Goal: Task Accomplishment & Management: Use online tool/utility

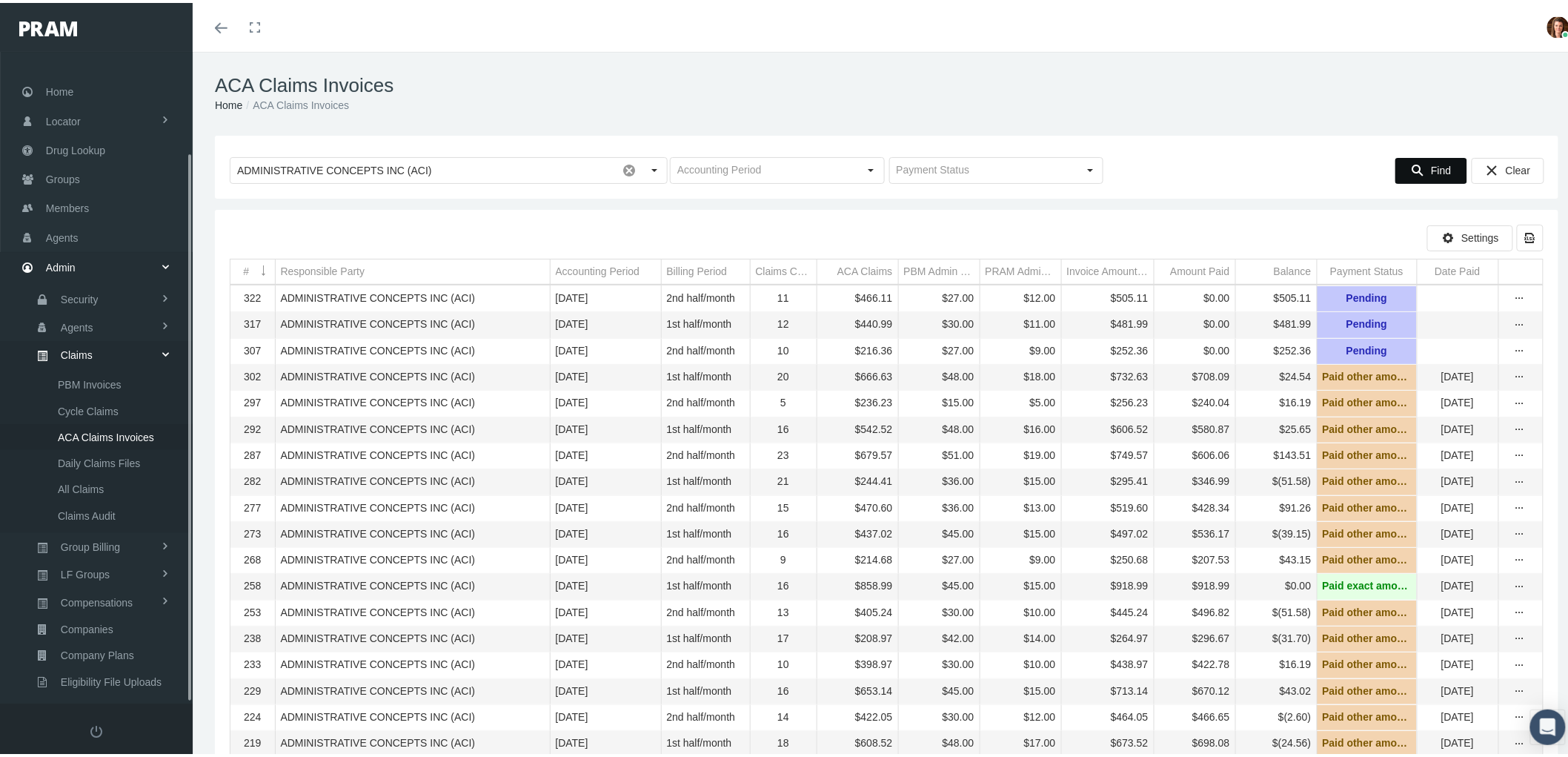
scroll to position [118, 0]
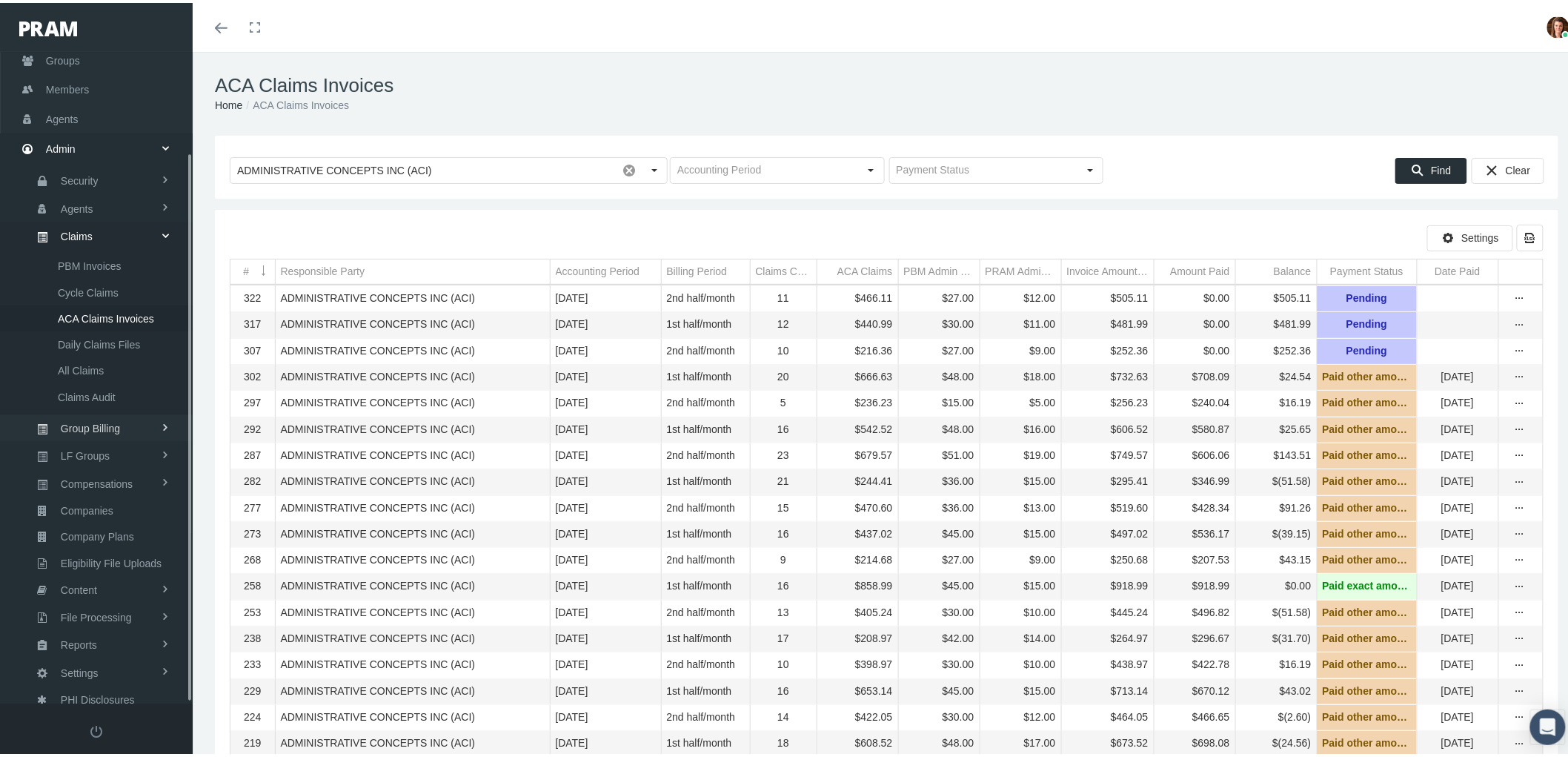
click at [128, 423] on link "Group Billing" at bounding box center [96, 425] width 193 height 26
click at [104, 361] on link "Payments" at bounding box center [96, 369] width 193 height 26
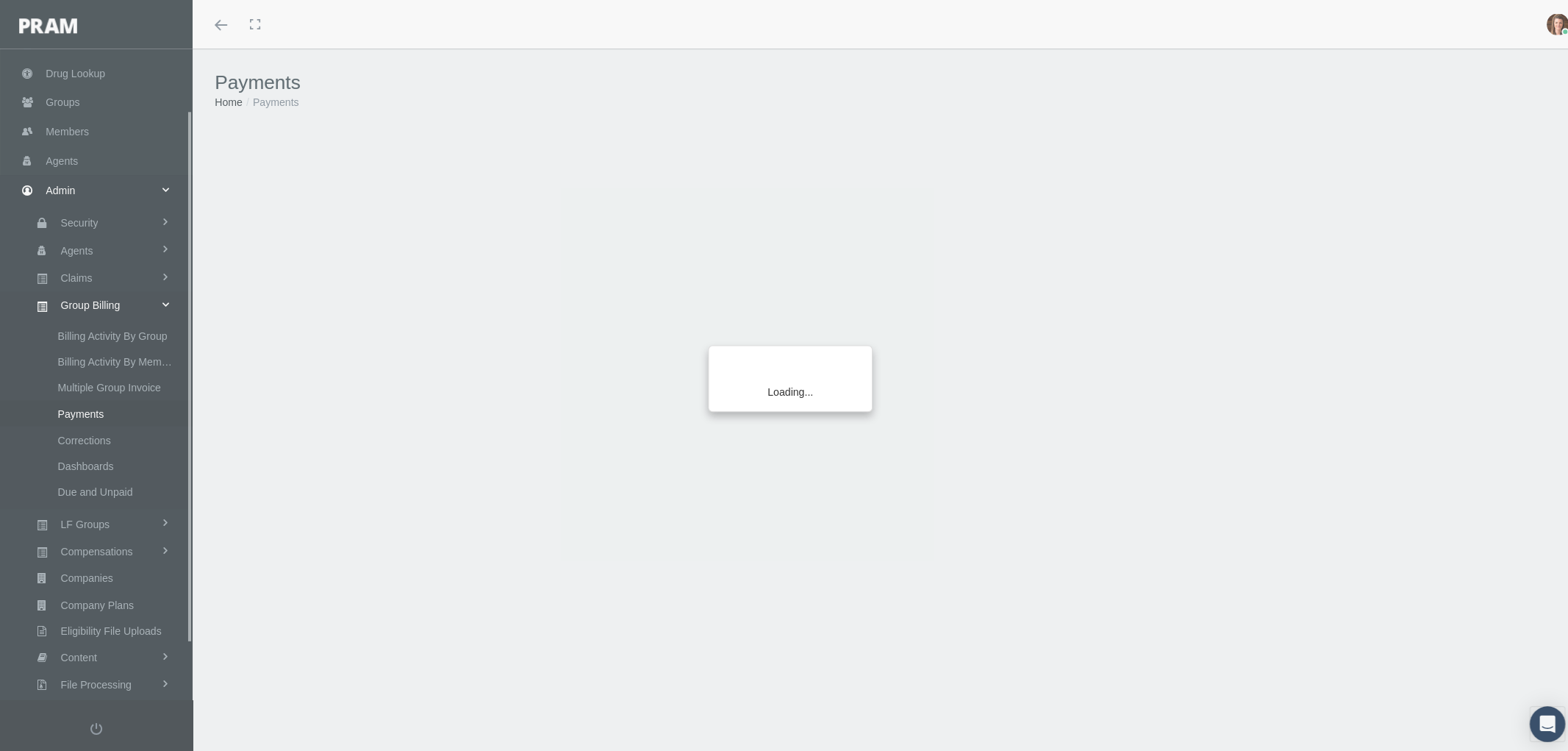
scroll to position [143, 0]
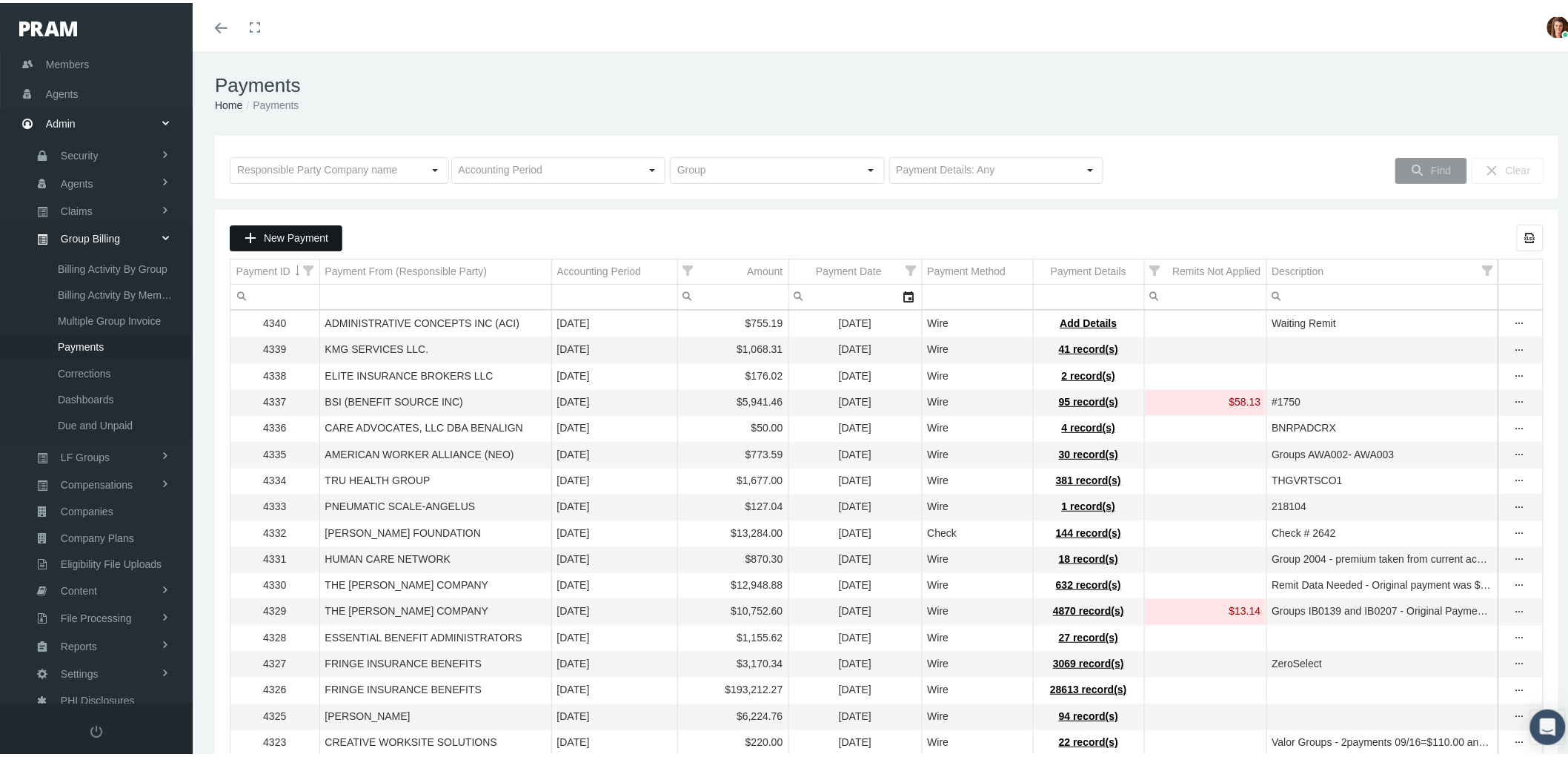
click at [301, 241] on span "New Payment" at bounding box center [297, 235] width 65 height 12
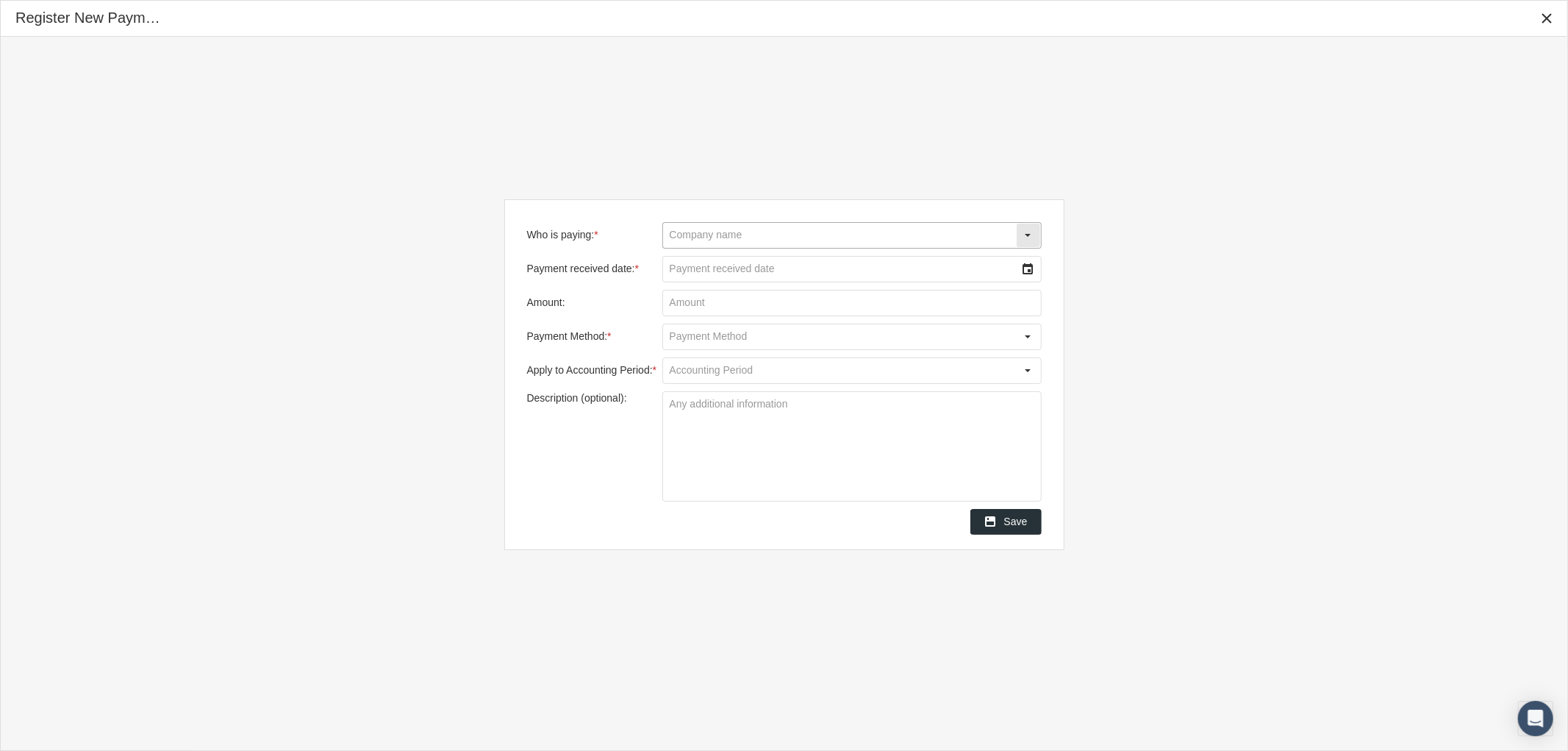
click at [744, 230] on input "Who is paying: *" at bounding box center [839, 235] width 353 height 25
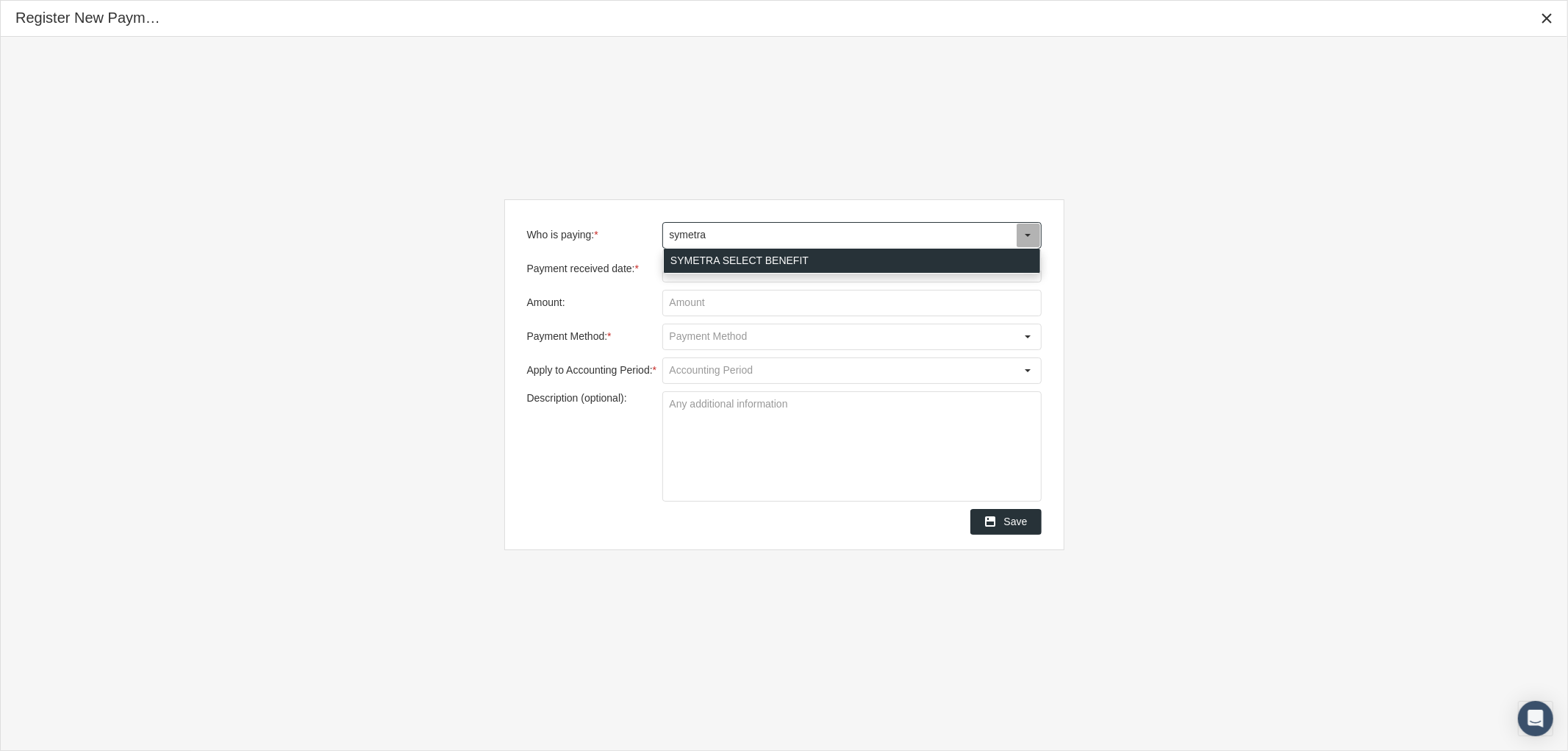
click at [747, 255] on div "SYMETRA SELECT BENEFIT" at bounding box center [851, 260] width 377 height 24
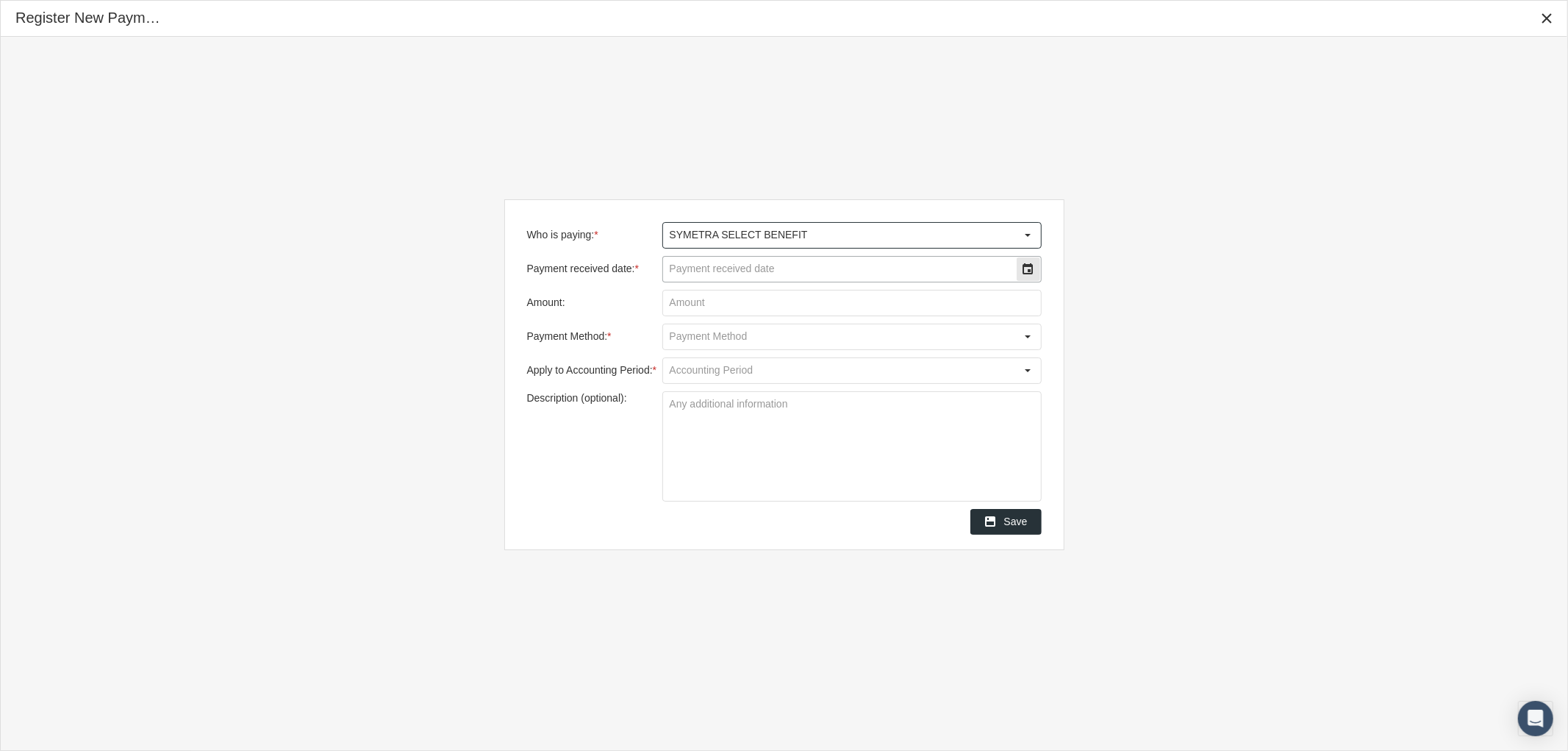
type input "SYMETRA SELECT BENEFIT"
click at [746, 270] on input "Payment received date: *" at bounding box center [839, 269] width 353 height 25
click at [1025, 270] on div "Select" at bounding box center [1028, 270] width 24 height 24
click at [754, 387] on span "7" at bounding box center [751, 389] width 5 height 13
click at [726, 303] on input "Amount:" at bounding box center [851, 303] width 378 height 25
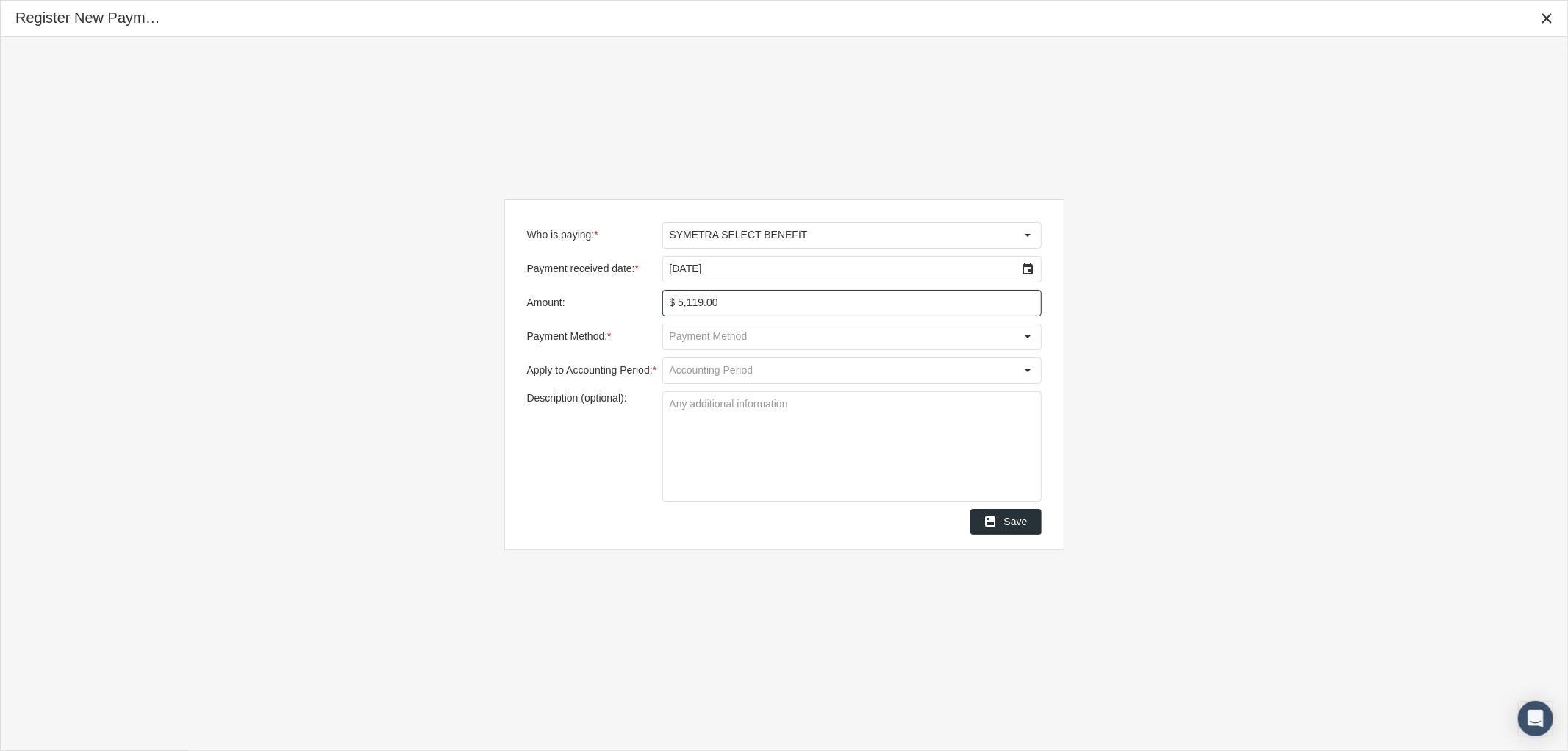
type input "$ 5,119.00"
click at [1026, 337] on div "Select" at bounding box center [1028, 337] width 24 height 24
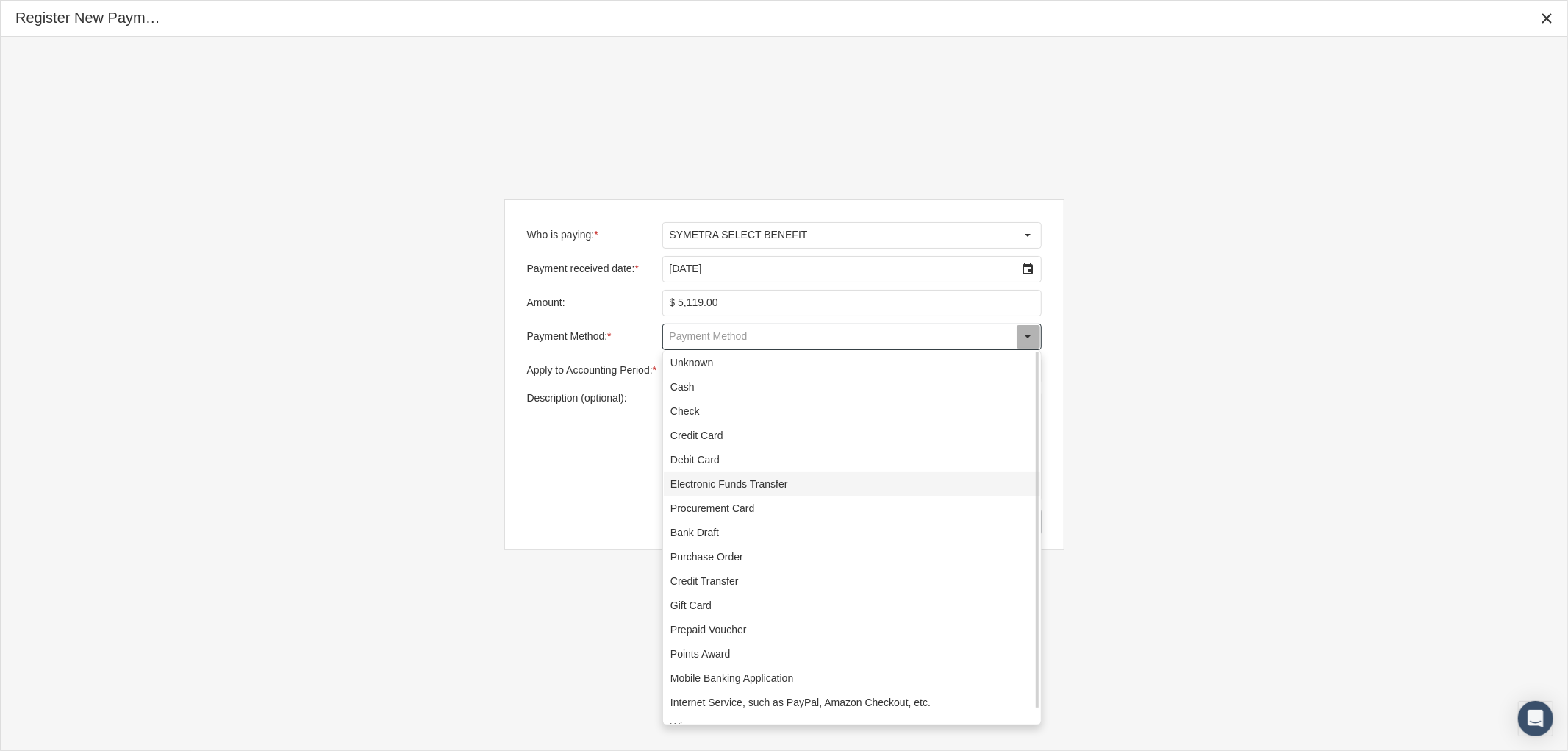
click at [900, 484] on div "Electronic Funds Transfer" at bounding box center [851, 484] width 377 height 24
type input "Electronic Funds Transfer"
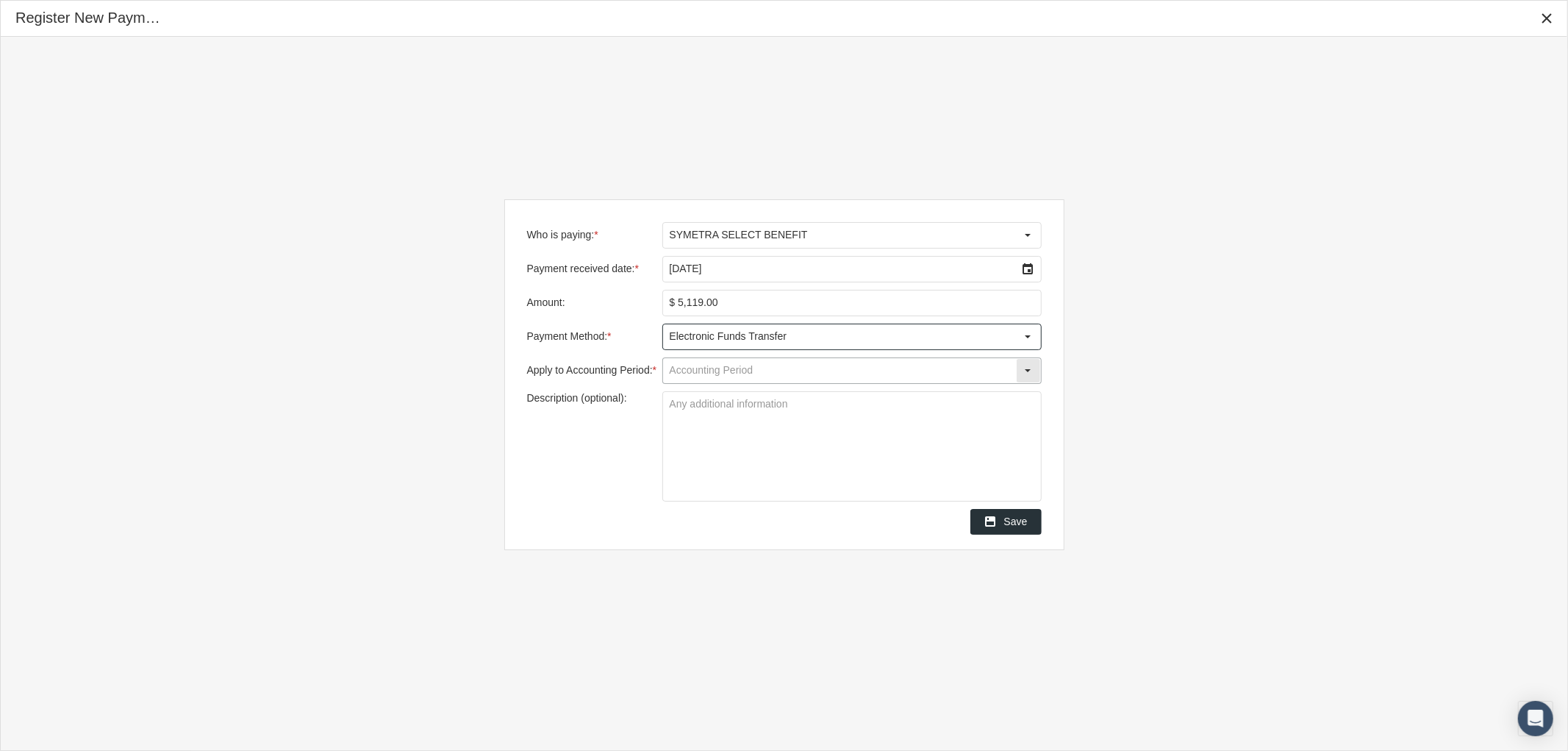
click at [1031, 370] on div "Select" at bounding box center [1028, 370] width 24 height 24
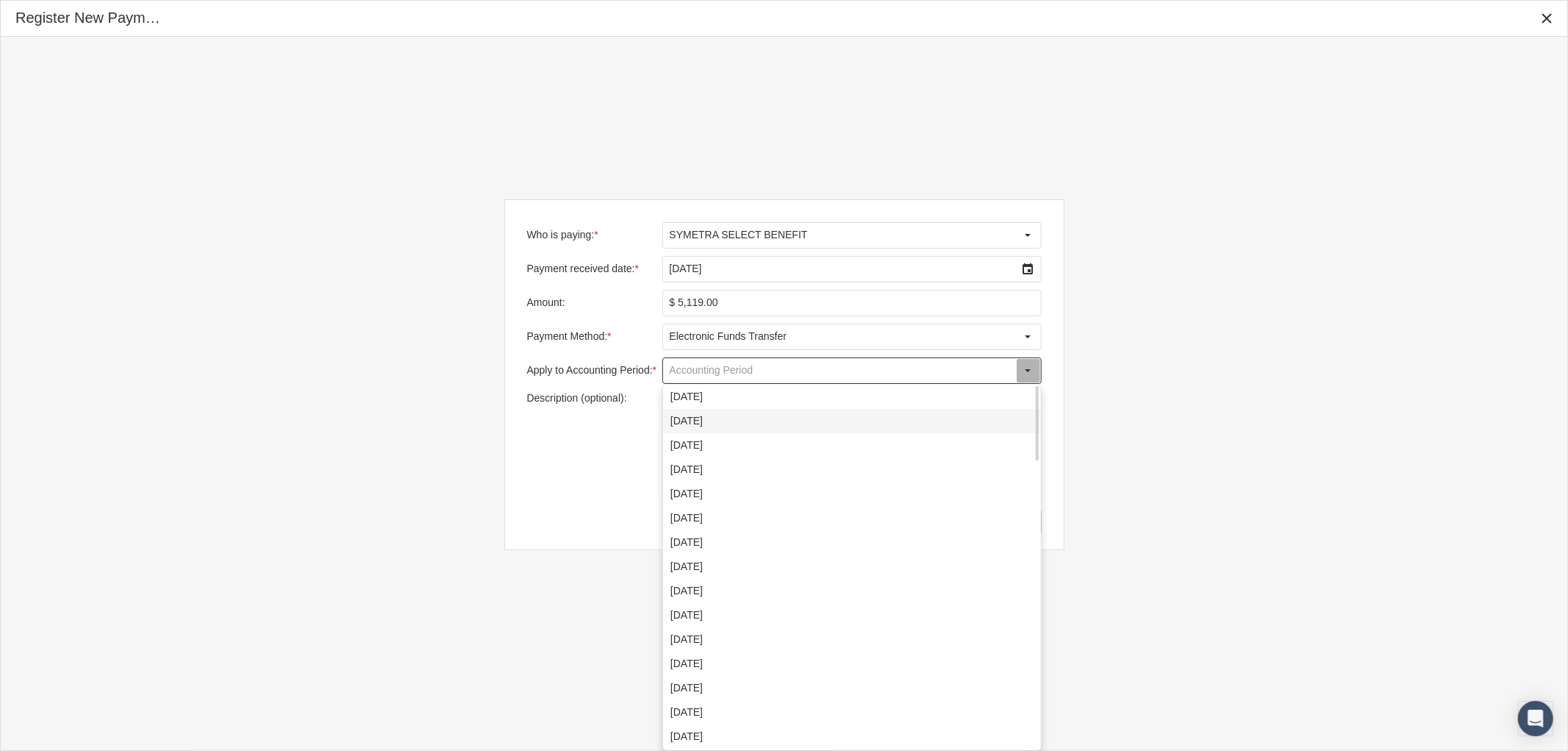
click at [838, 415] on div "[DATE]" at bounding box center [851, 421] width 377 height 24
type input "[DATE]"
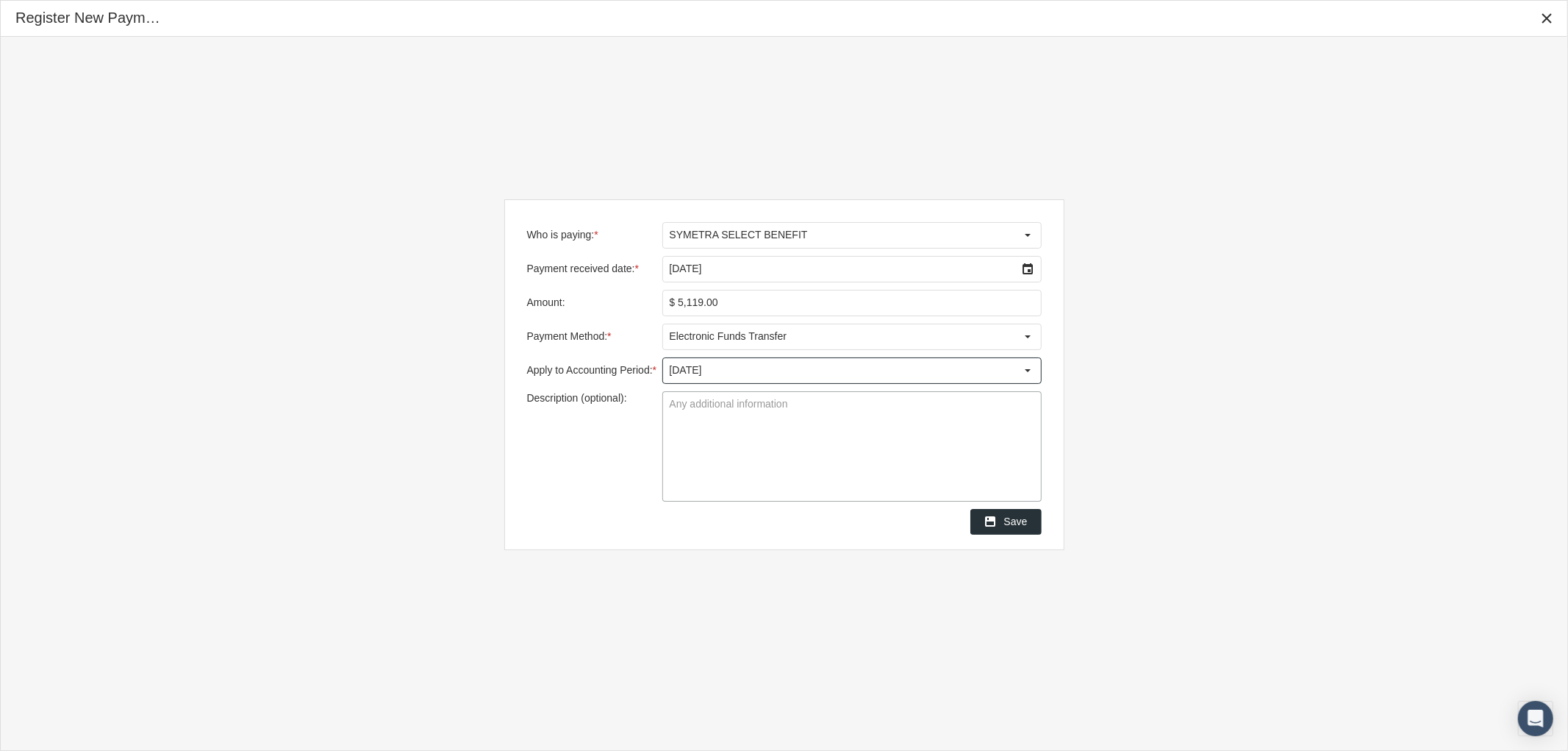
click at [771, 415] on textarea "Description (optional):" at bounding box center [851, 446] width 378 height 109
type textarea "RMR [DATE]"
click at [1018, 524] on span "Save" at bounding box center [1016, 521] width 24 height 12
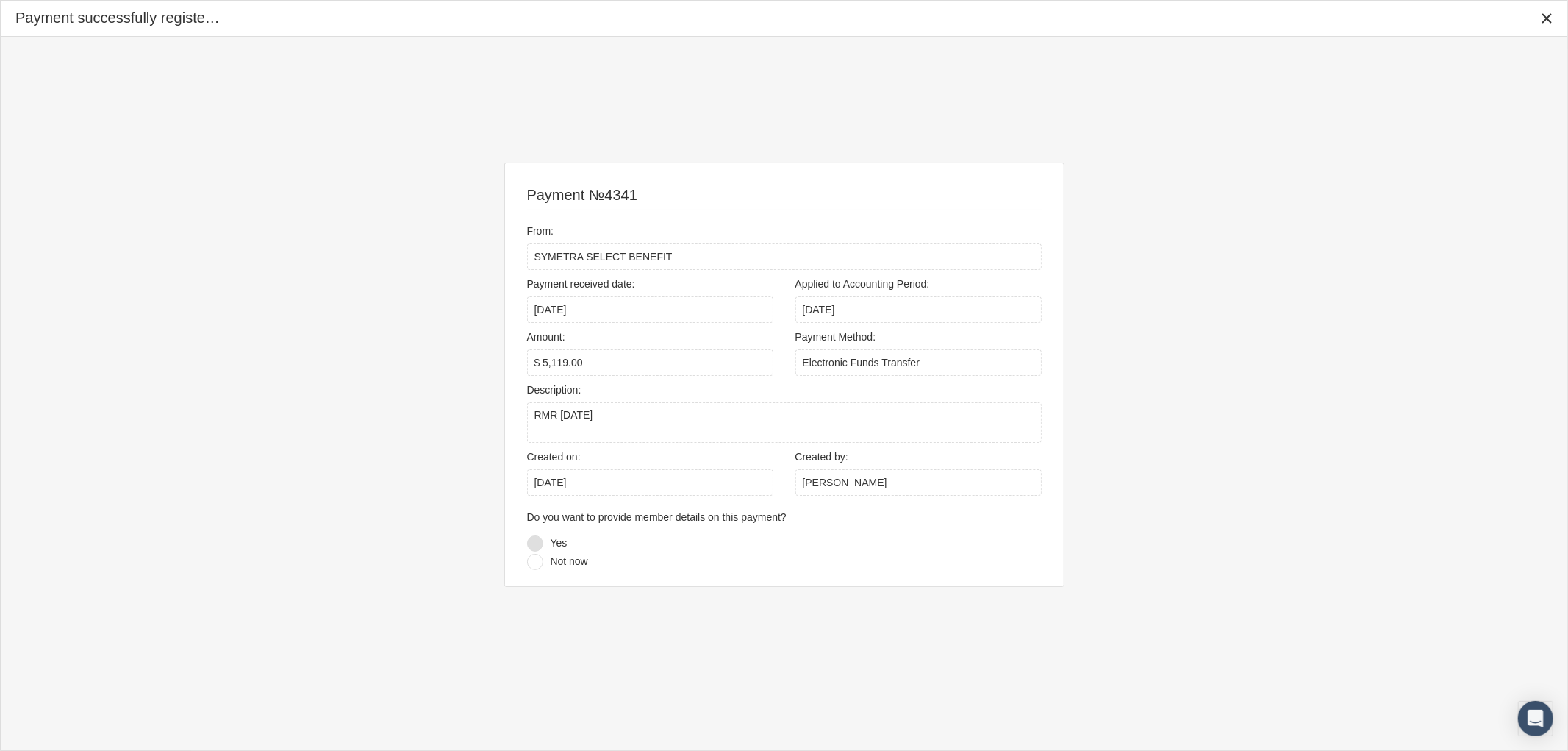
click at [539, 547] on div at bounding box center [535, 544] width 16 height 17
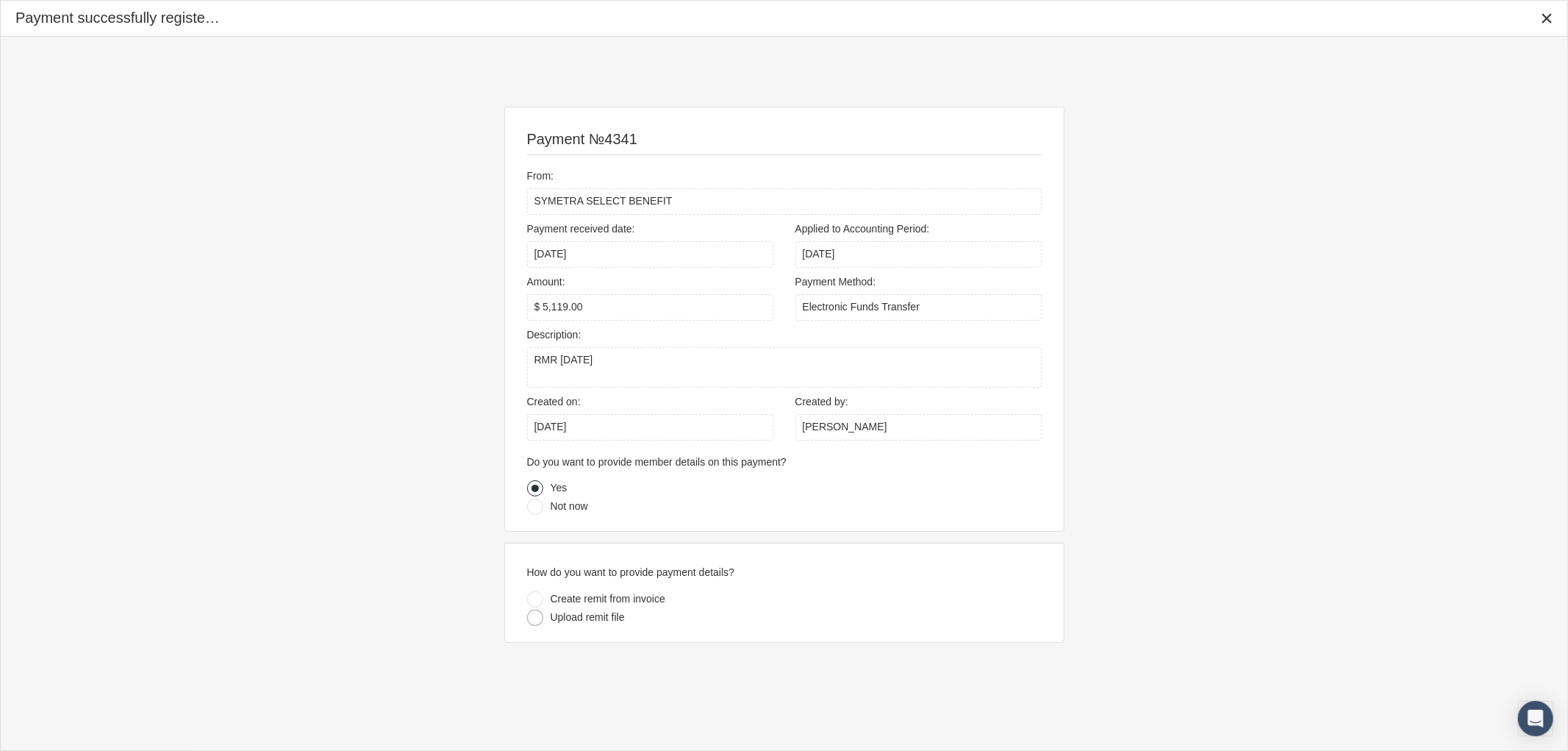
click at [535, 615] on div at bounding box center [535, 618] width 16 height 17
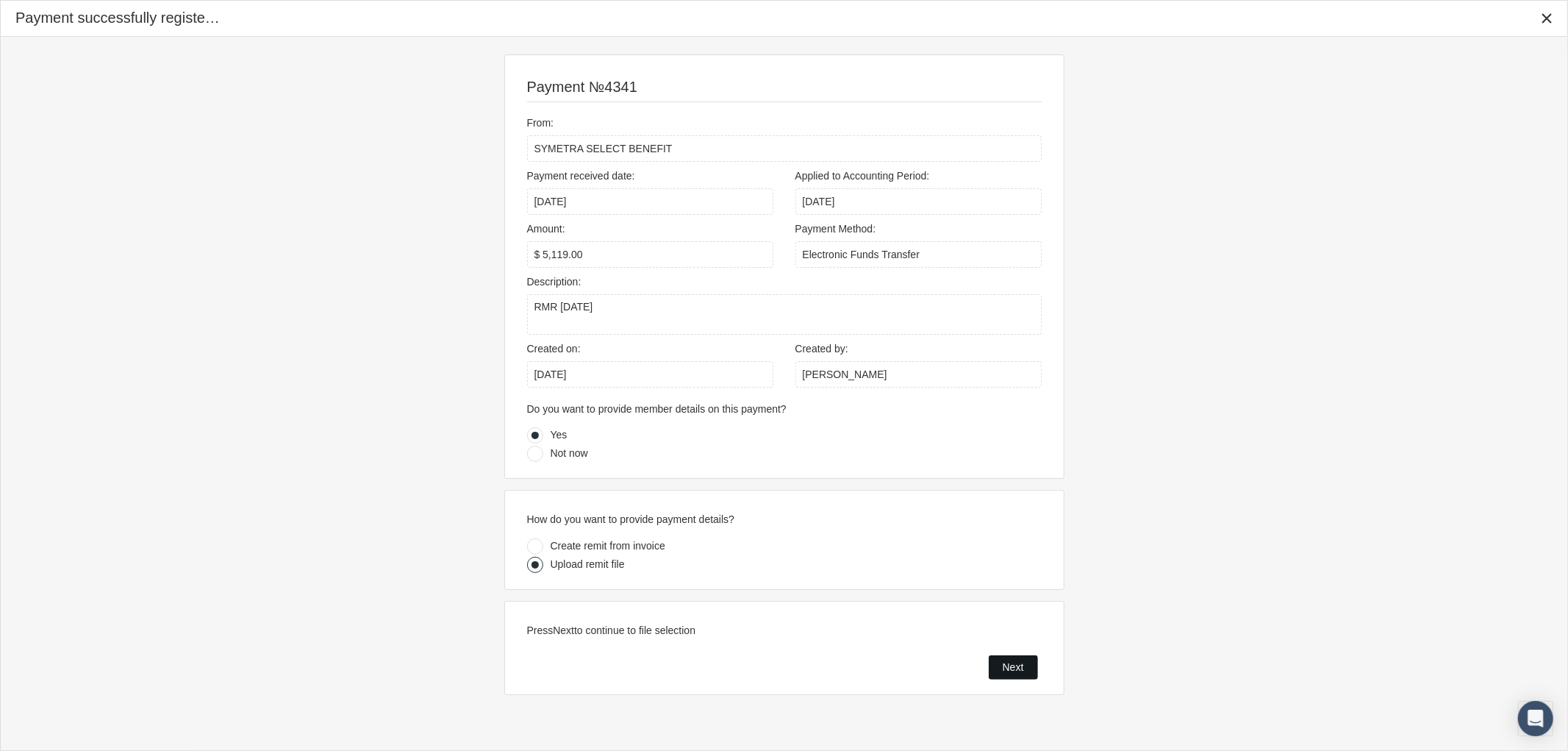
click at [1007, 664] on span "Next" at bounding box center [1013, 667] width 21 height 12
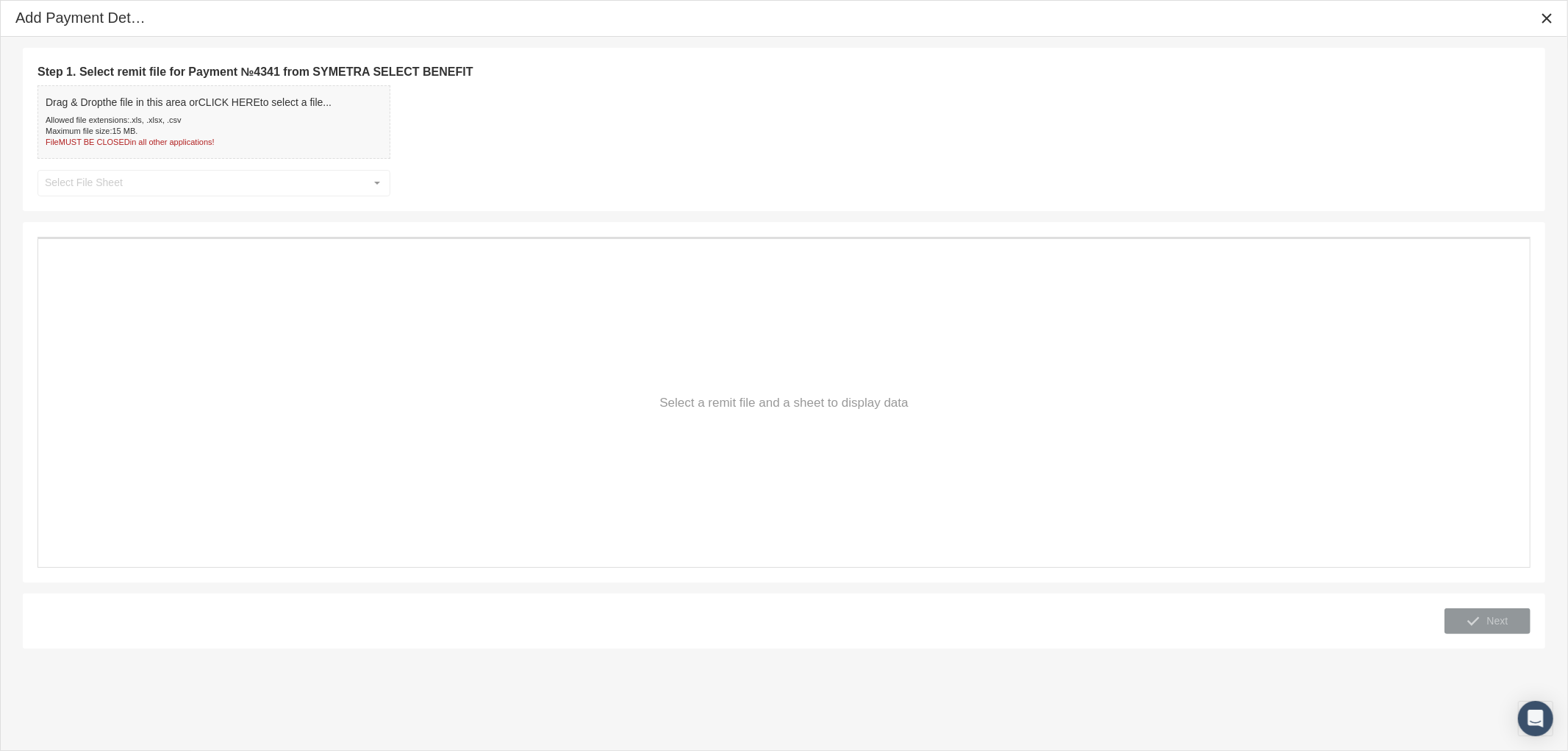
click at [923, 434] on div "Data grid" at bounding box center [784, 403] width 1491 height 328
click at [585, 361] on div "Data grid" at bounding box center [784, 403] width 1491 height 328
click at [369, 186] on div "Step 1. Select remit file for Payment №4341 from SYMETRA SELECT BENEFIT Drag & …" at bounding box center [784, 129] width 1493 height 134
click at [254, 140] on div "File MUST BE CLOSED in all other applications!" at bounding box center [189, 142] width 286 height 11
click at [370, 178] on div "Select" at bounding box center [378, 183] width 24 height 24
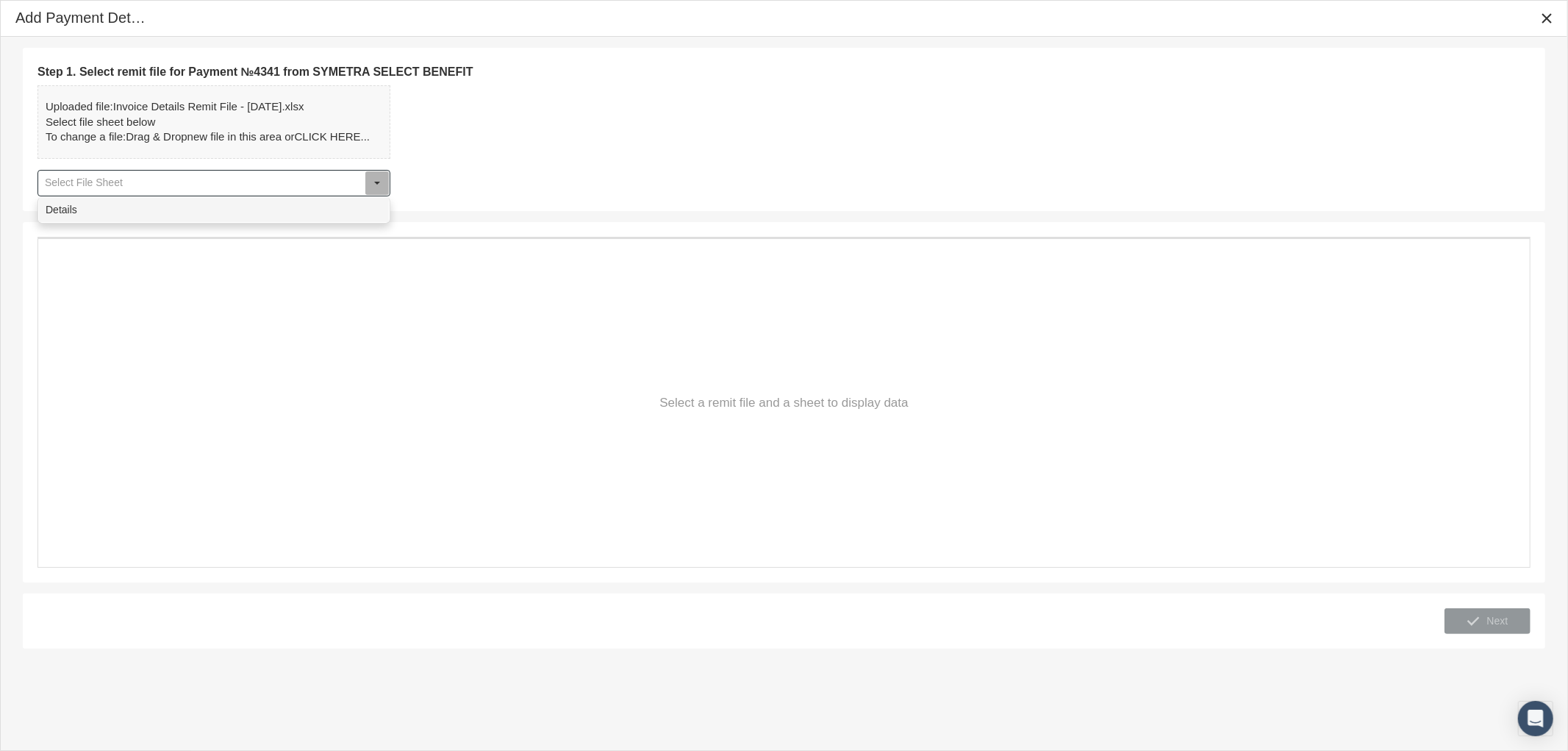
click at [228, 214] on div "Details" at bounding box center [214, 210] width 350 height 24
type input "Details"
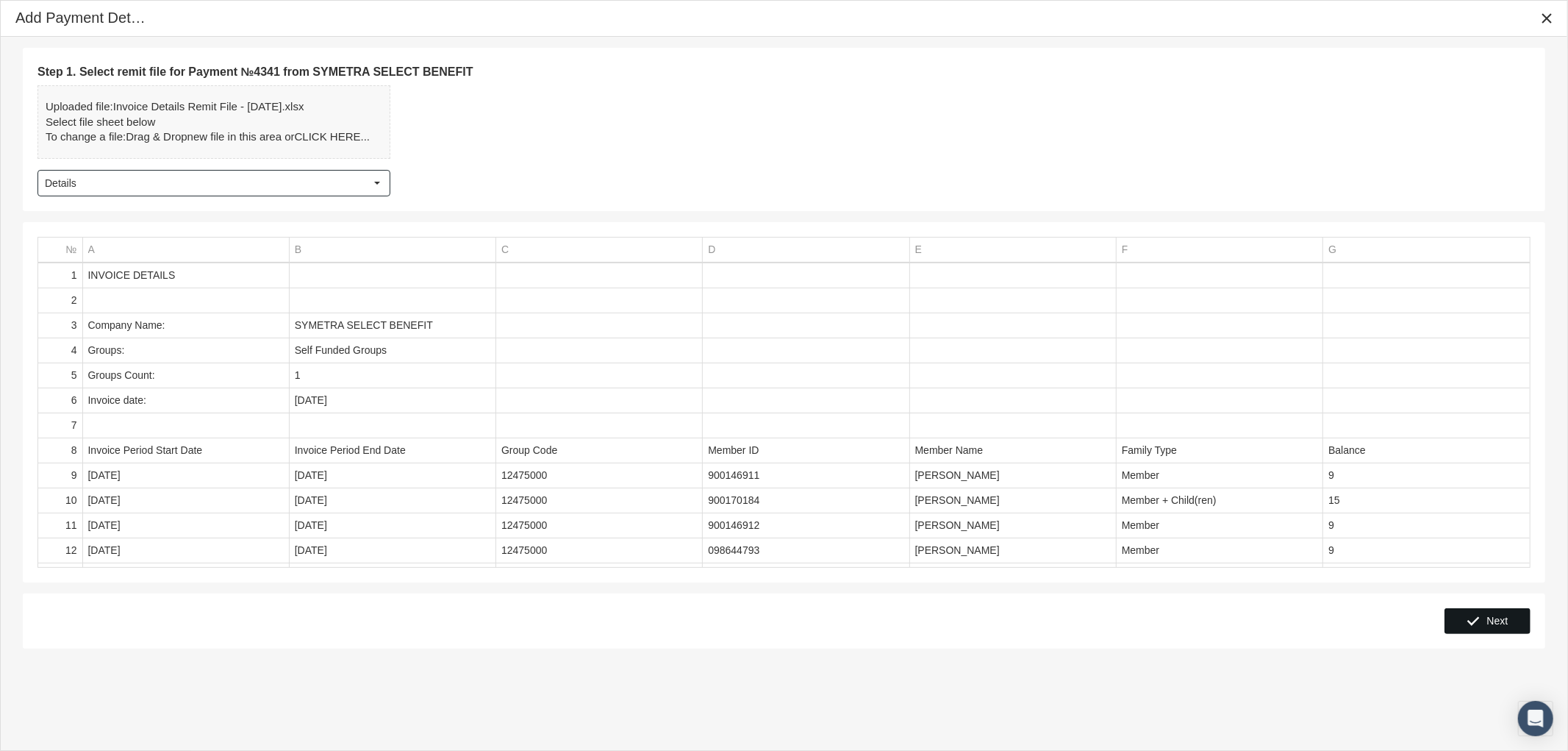
click at [1485, 623] on div "Next" at bounding box center [1487, 621] width 84 height 24
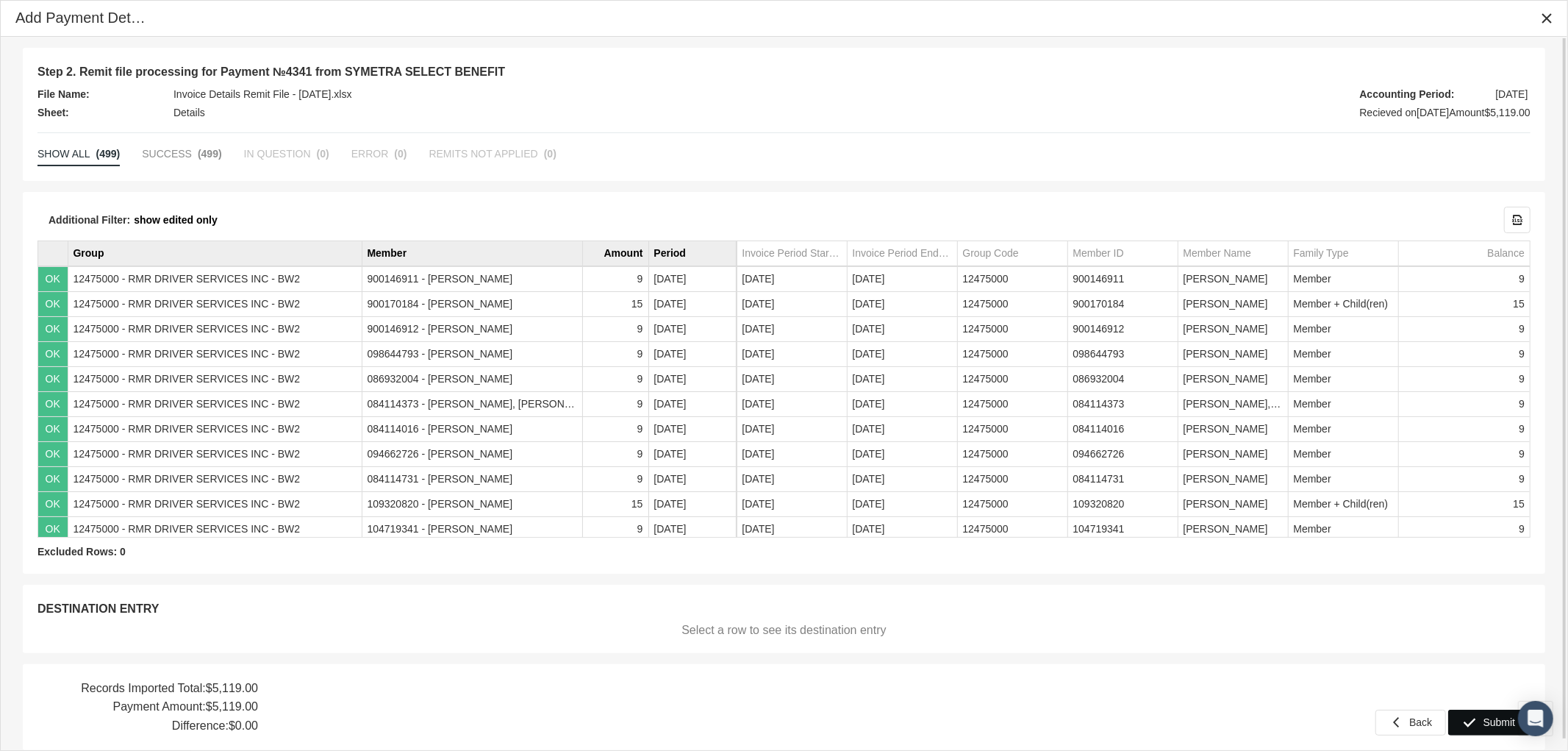
scroll to position [10, 0]
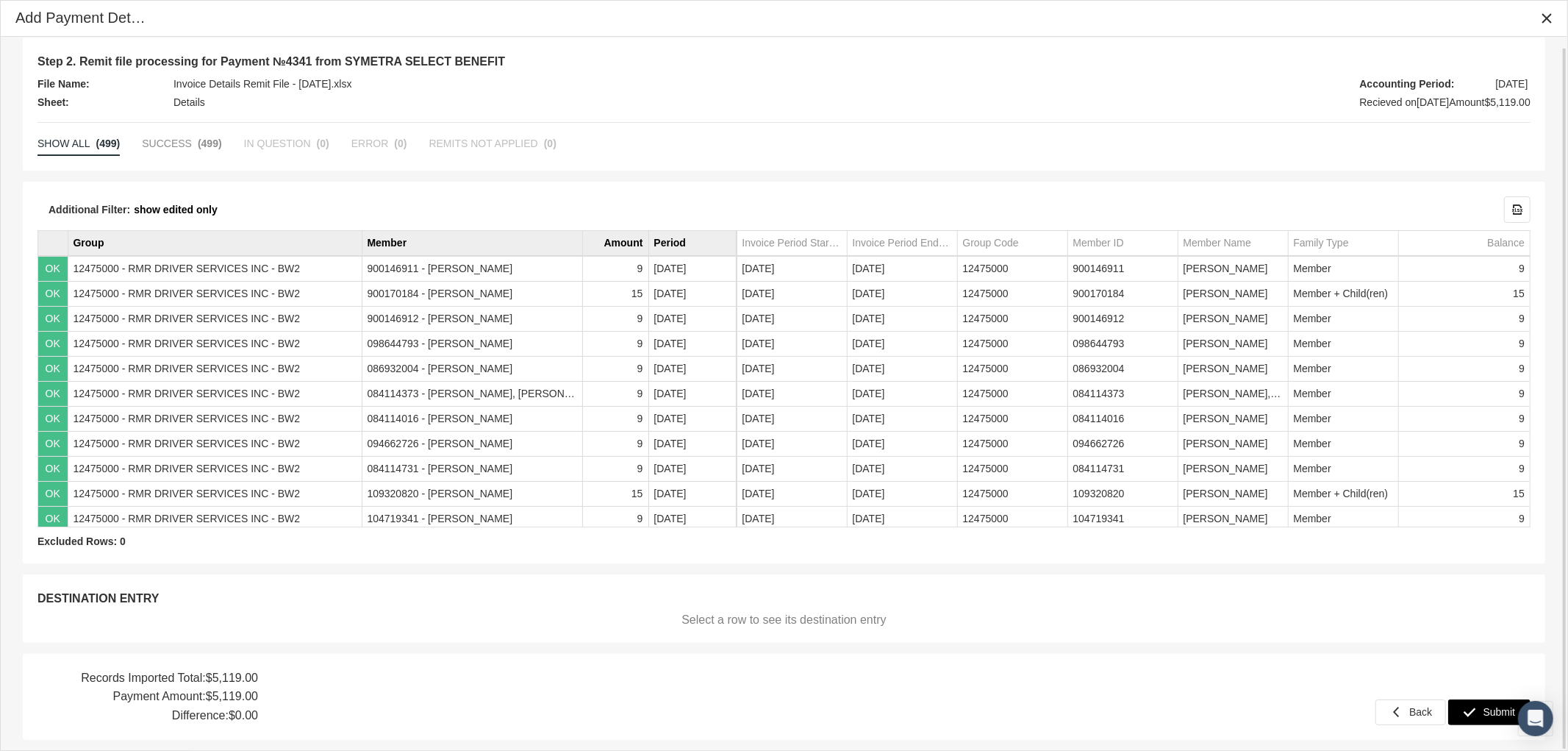
click at [1485, 712] on span "Submit" at bounding box center [1499, 712] width 32 height 12
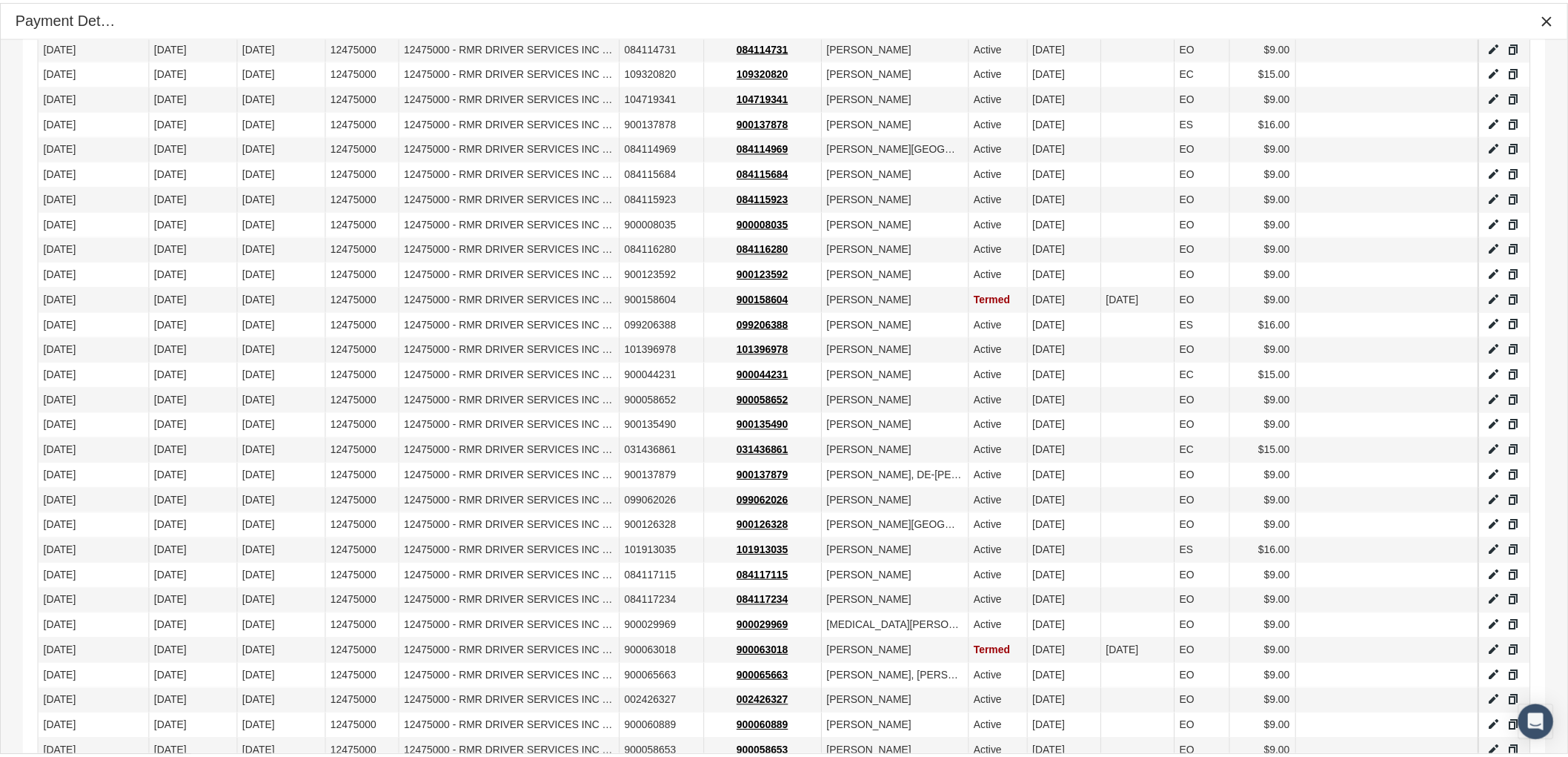
scroll to position [937, 0]
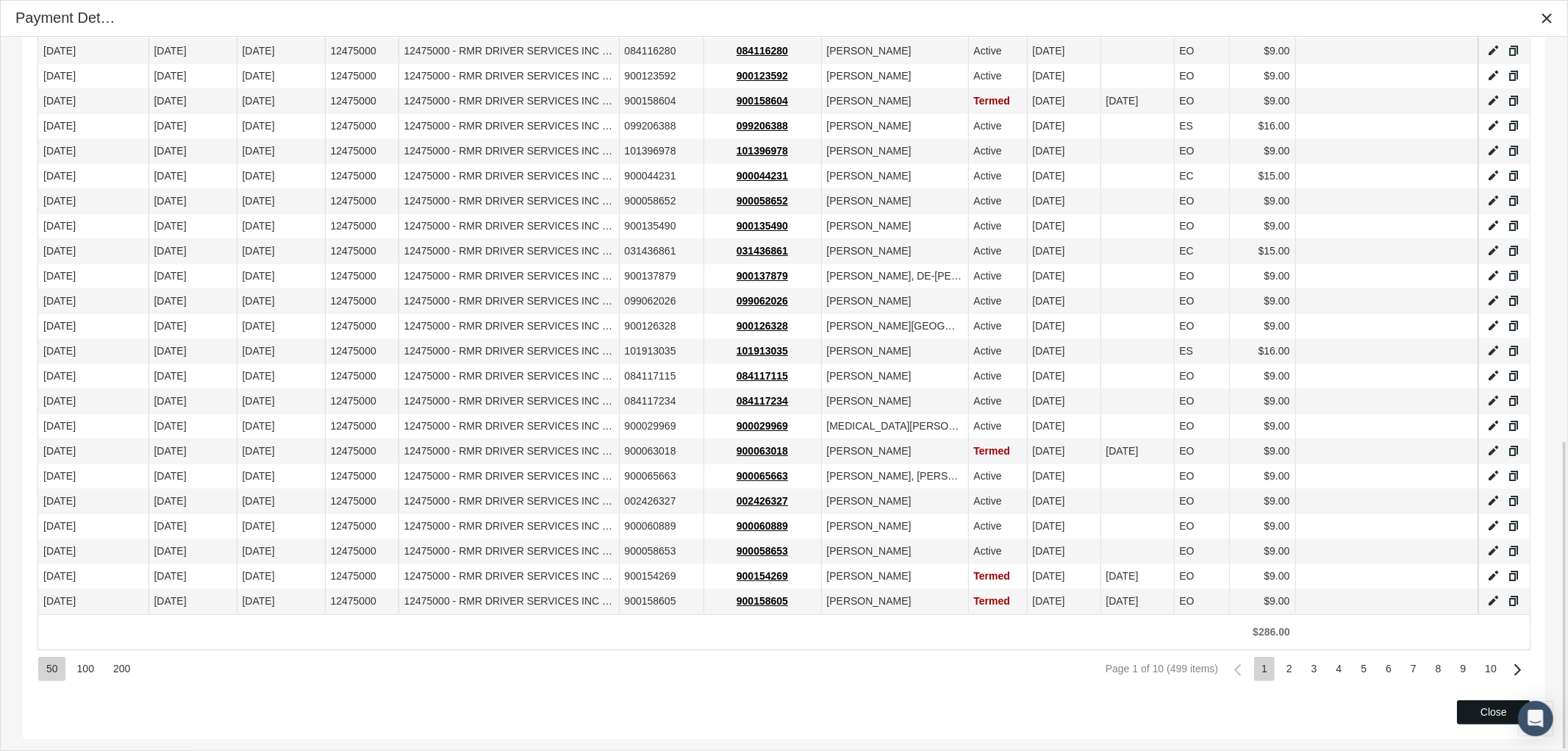
click at [1490, 721] on div "Close" at bounding box center [1493, 712] width 72 height 23
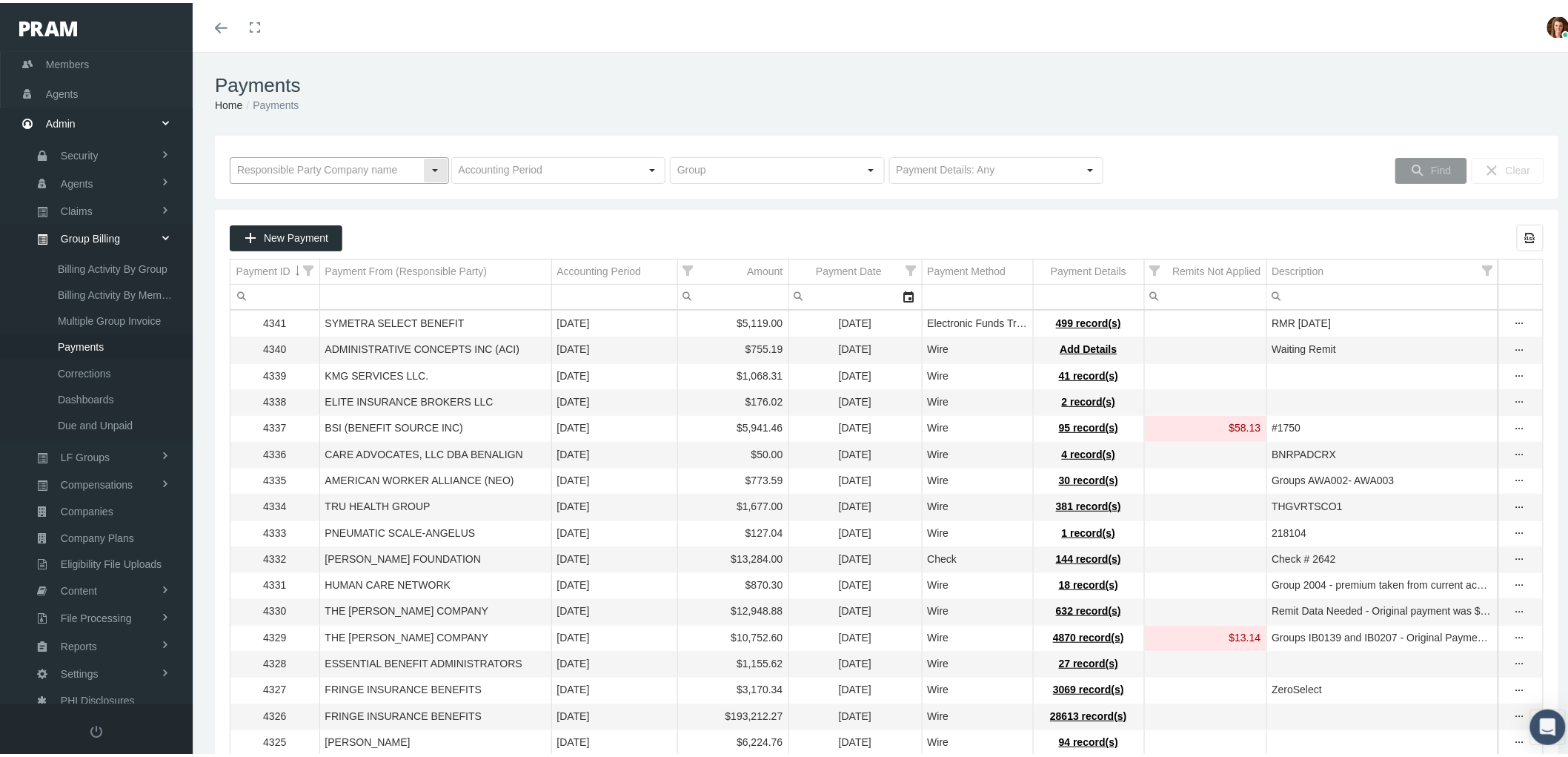
click at [337, 165] on input "text" at bounding box center [326, 167] width 193 height 25
click at [339, 189] on div "SYMETRA SELECT BENEFIT" at bounding box center [338, 194] width 214 height 24
type input "SYMETRA SELECT BENEFIT"
click at [1431, 162] on span "Find" at bounding box center [1441, 167] width 20 height 12
